Goal: Check status: Check status

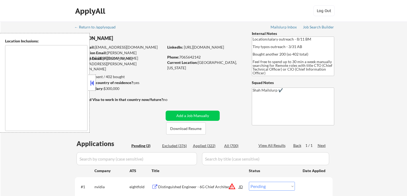
select select ""pending""
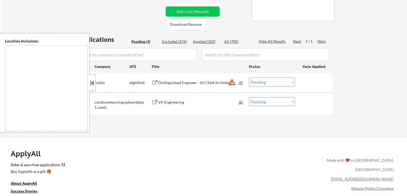
scroll to position [107, 0]
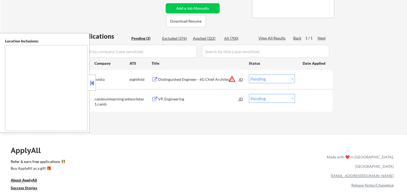
click at [262, 79] on select "Choose an option... Pending Applied Excluded (Questions) Excluded (Expired) Exc…" at bounding box center [272, 78] width 46 height 9
click at [249, 74] on select "Choose an option... Pending Applied Excluded (Questions) Excluded (Expired) Exc…" at bounding box center [272, 78] width 46 height 9
click at [187, 104] on div "#2 cambiumlearning.wd1.camb workday VP, Engineering JD Choose an option... Pend…" at bounding box center [203, 100] width 253 height 18
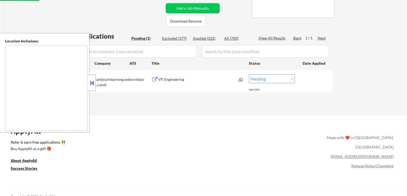
click at [175, 77] on div "VP, Engineering" at bounding box center [198, 79] width 81 height 5
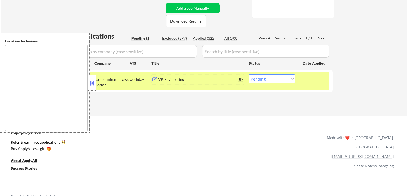
click at [261, 76] on select "Choose an option... Pending Applied Excluded (Questions) Excluded (Expired) Exc…" at bounding box center [272, 78] width 46 height 9
select select ""applied""
click at [249, 74] on select "Choose an option... Pending Applied Excluded (Questions) Excluded (Expired) Exc…" at bounding box center [272, 78] width 46 height 9
click at [250, 99] on div "Applications Pending (1) Excluded (377) Applied (322) All (700) View All Result…" at bounding box center [204, 69] width 258 height 74
